Goal: Transaction & Acquisition: Obtain resource

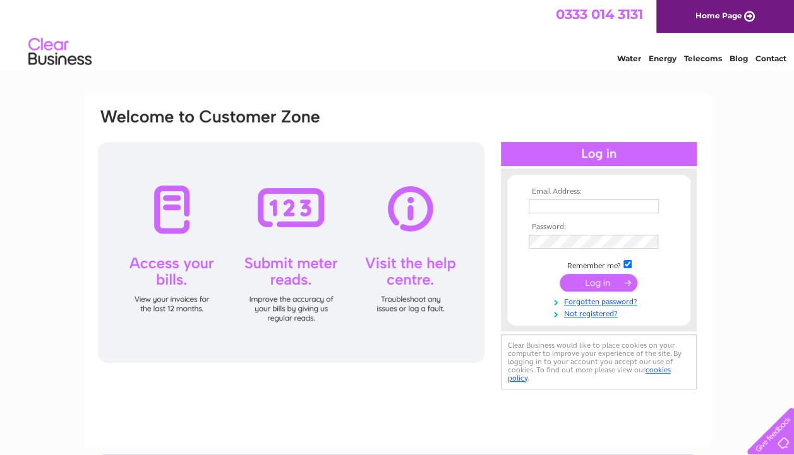
type input "mark.crawshaw@live.co.uk"
click at [578, 285] on input "submit" at bounding box center [598, 283] width 78 height 18
click at [579, 282] on input "submit" at bounding box center [598, 283] width 78 height 18
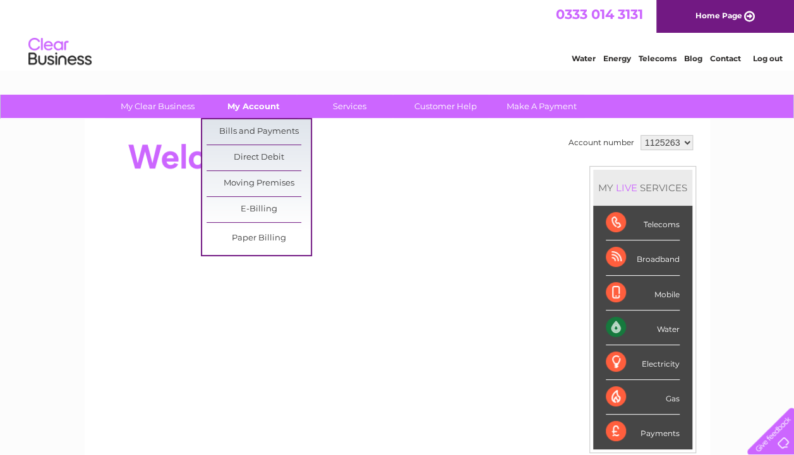
click at [241, 107] on link "My Account" at bounding box center [253, 106] width 104 height 23
click at [242, 128] on link "Bills and Payments" at bounding box center [258, 131] width 104 height 25
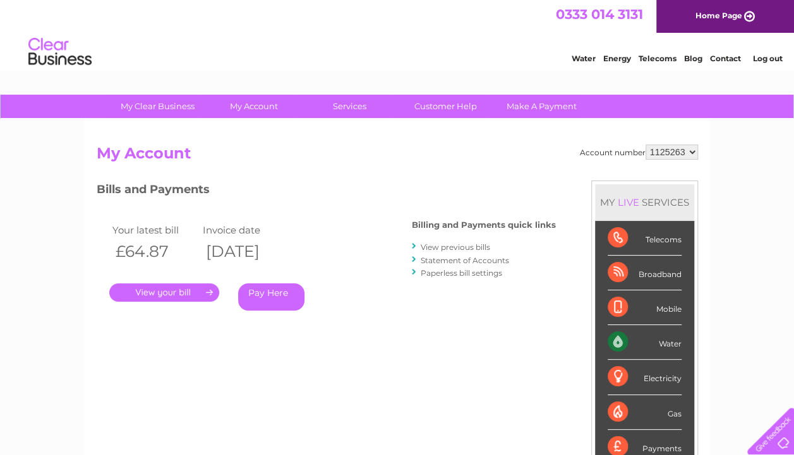
click at [186, 290] on link "." at bounding box center [164, 293] width 110 height 18
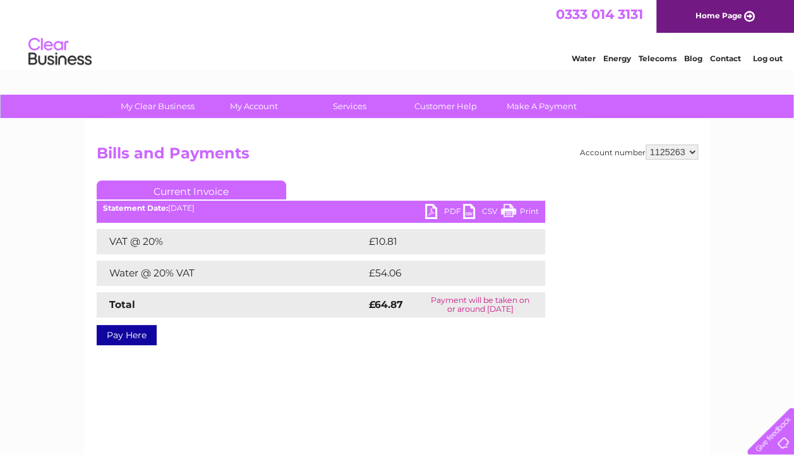
click at [434, 211] on link "PDF" at bounding box center [444, 213] width 38 height 18
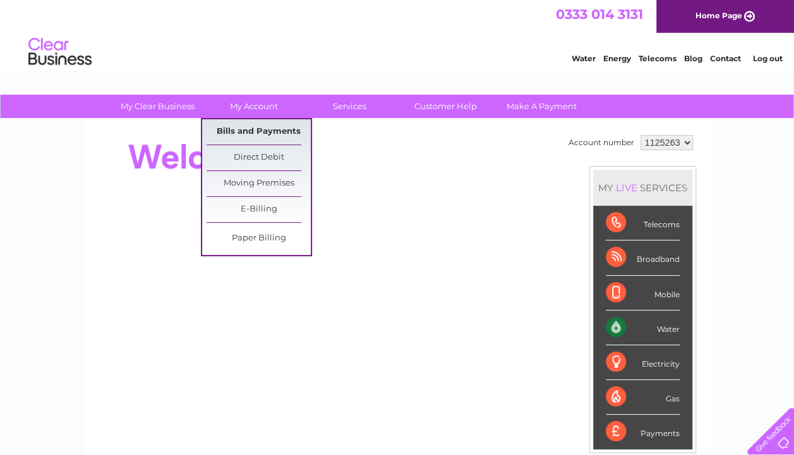
click at [259, 126] on link "Bills and Payments" at bounding box center [258, 131] width 104 height 25
click at [263, 129] on link "Bills and Payments" at bounding box center [258, 131] width 104 height 25
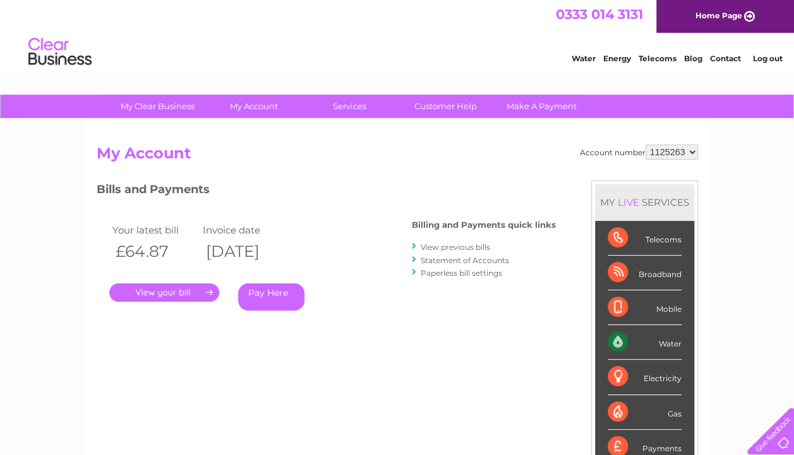
click at [428, 244] on link "View previous bills" at bounding box center [455, 246] width 69 height 9
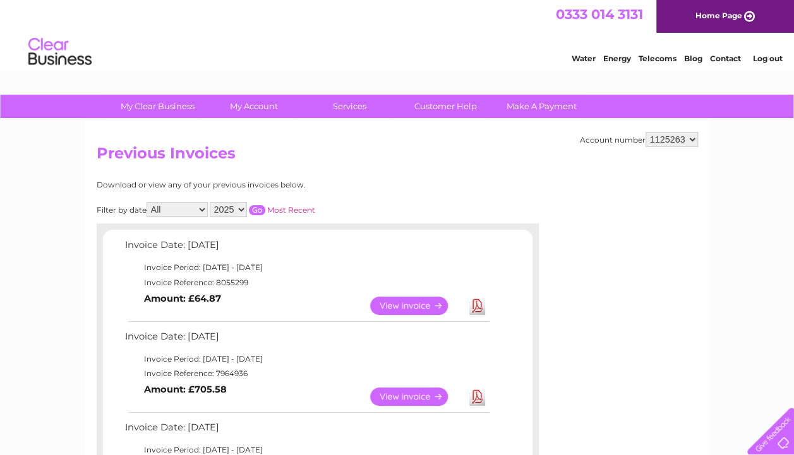
click at [474, 400] on link "Download" at bounding box center [477, 397] width 16 height 18
click at [477, 392] on link "Download" at bounding box center [477, 397] width 16 height 18
